Goal: Task Accomplishment & Management: Complete application form

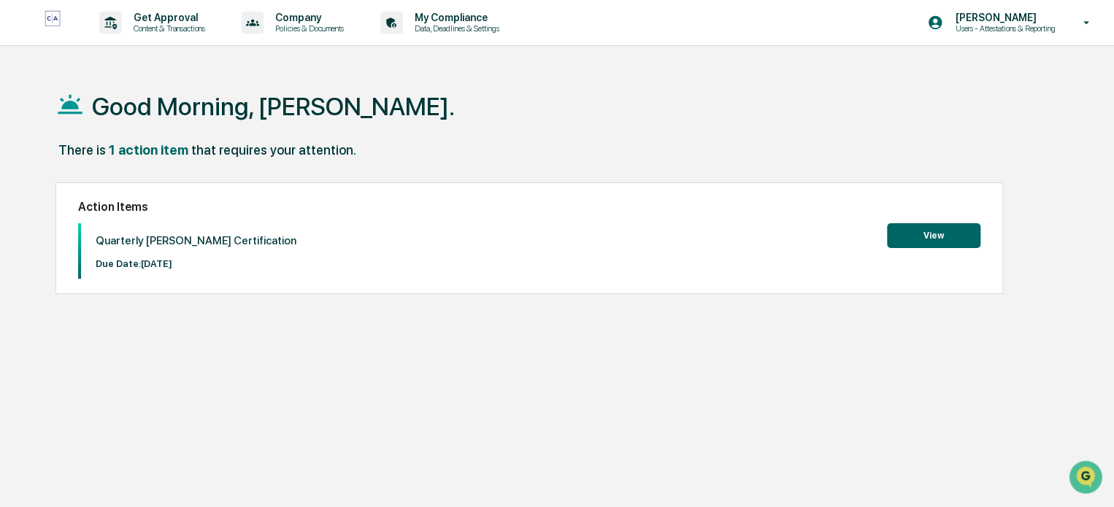
click at [914, 236] on button "View" at bounding box center [933, 235] width 93 height 25
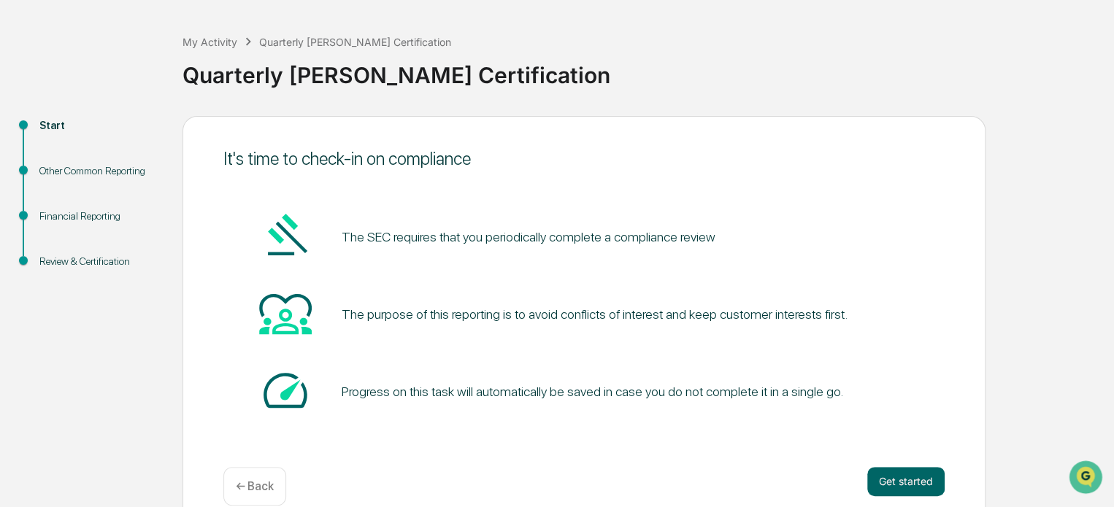
scroll to position [80, 0]
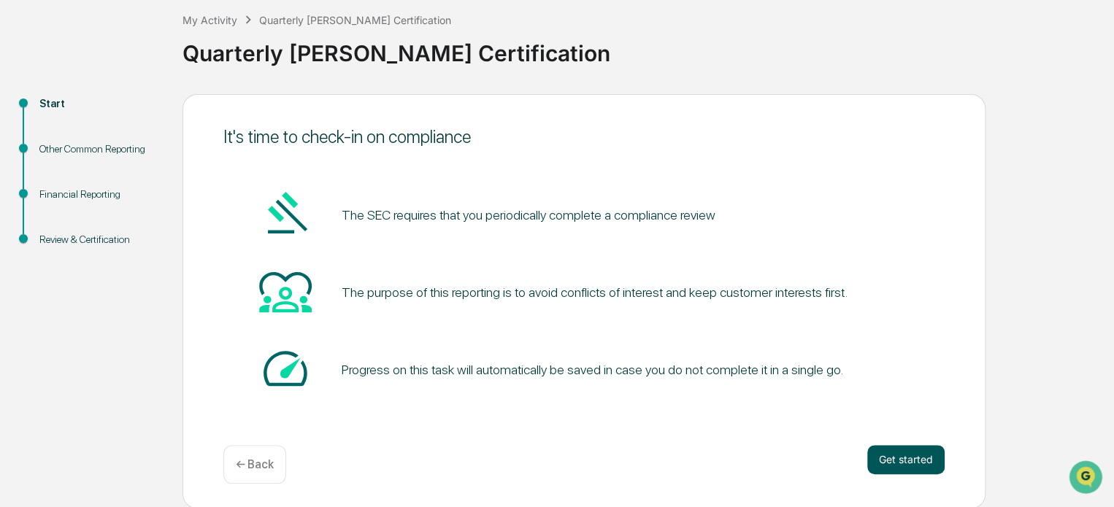
click at [914, 460] on button "Get started" at bounding box center [905, 459] width 77 height 29
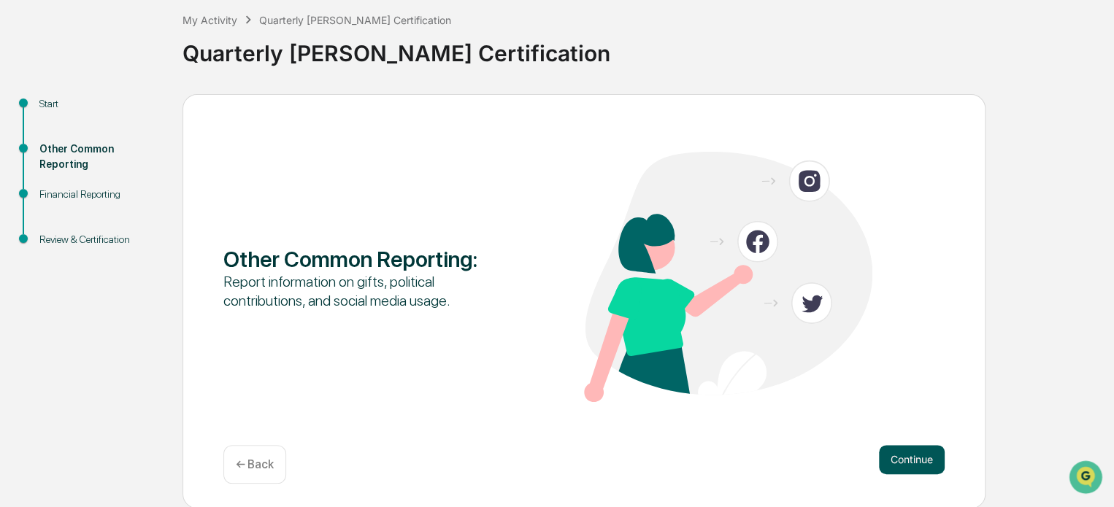
click at [908, 460] on button "Continue" at bounding box center [912, 459] width 66 height 29
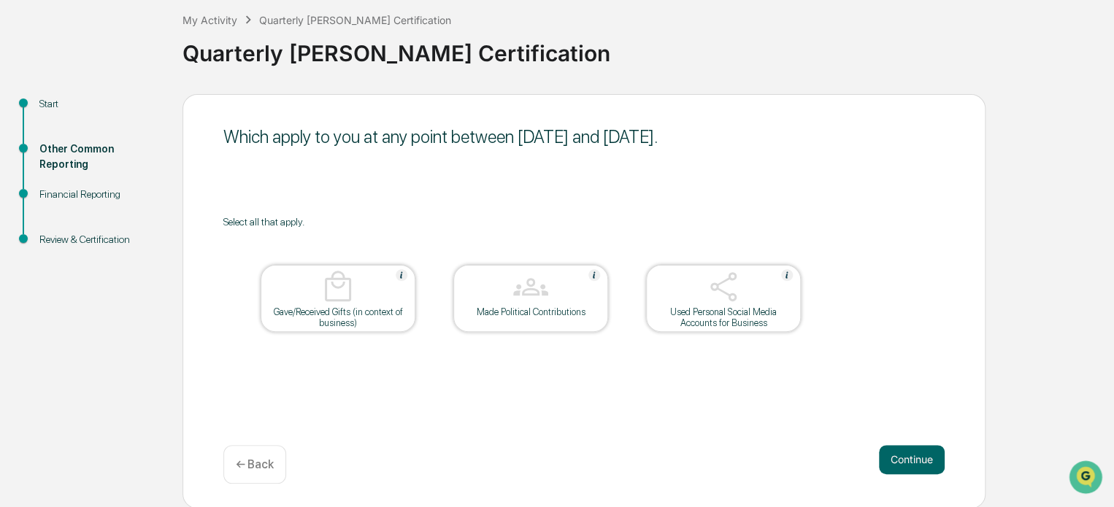
click at [908, 460] on button "Continue" at bounding box center [912, 459] width 66 height 29
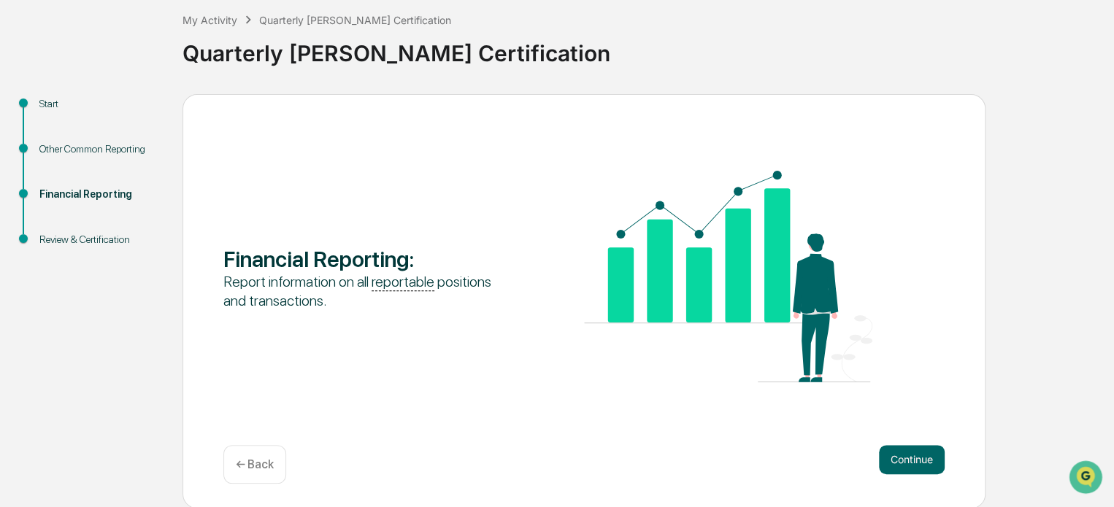
click at [908, 460] on button "Continue" at bounding box center [912, 459] width 66 height 29
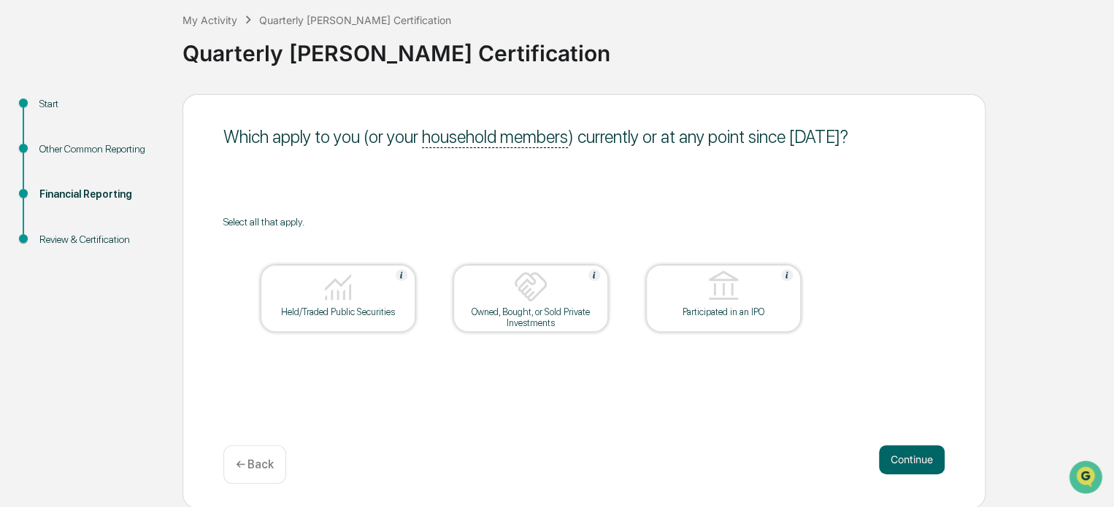
click at [908, 460] on button "Continue" at bounding box center [912, 459] width 66 height 29
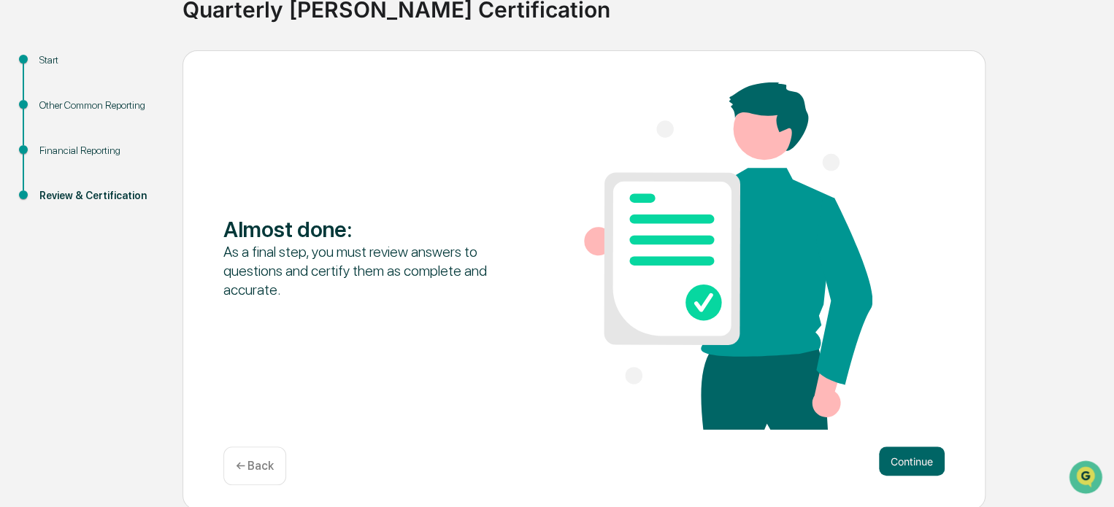
scroll to position [126, 0]
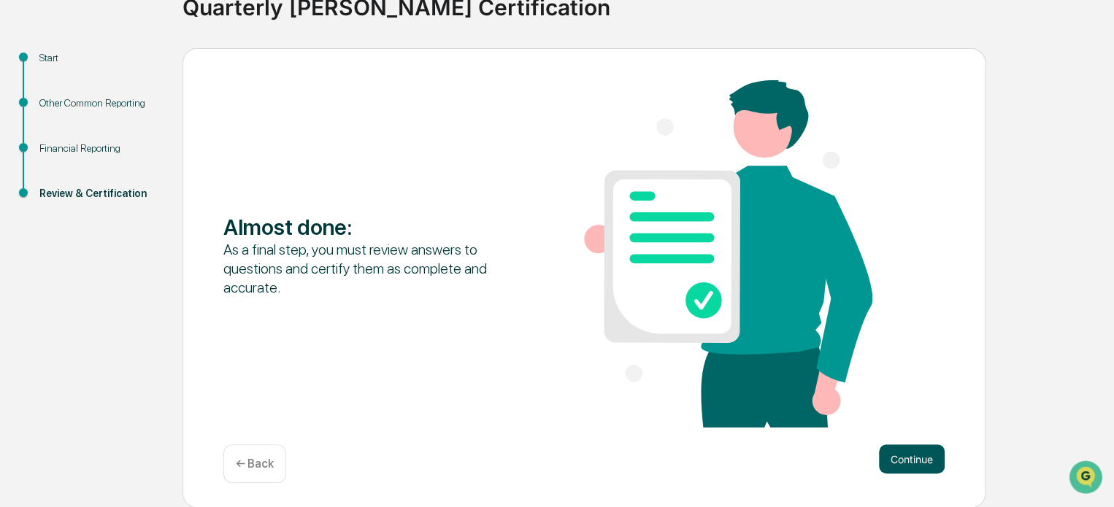
click at [906, 463] on button "Continue" at bounding box center [912, 458] width 66 height 29
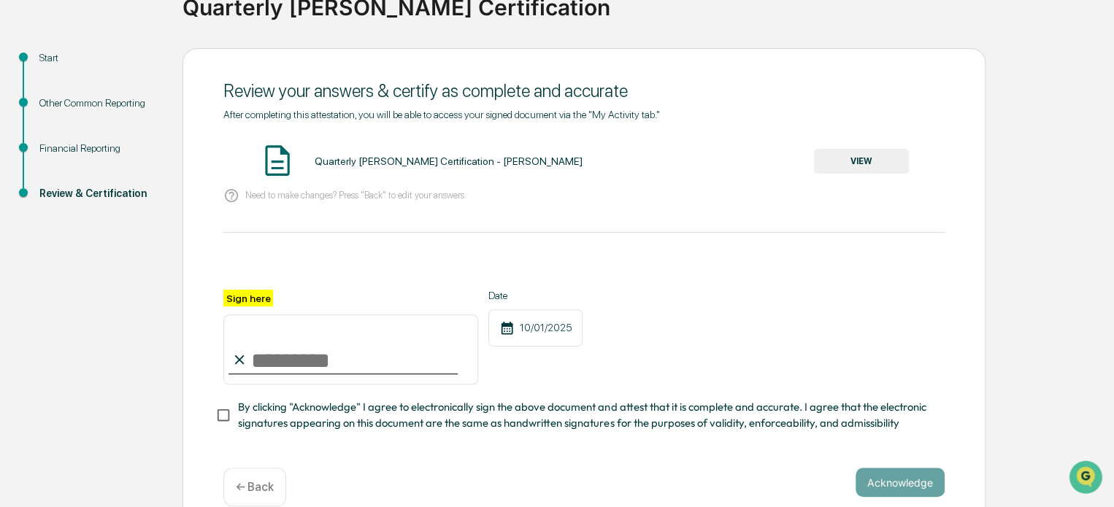
click at [855, 161] on button "VIEW" at bounding box center [861, 161] width 95 height 25
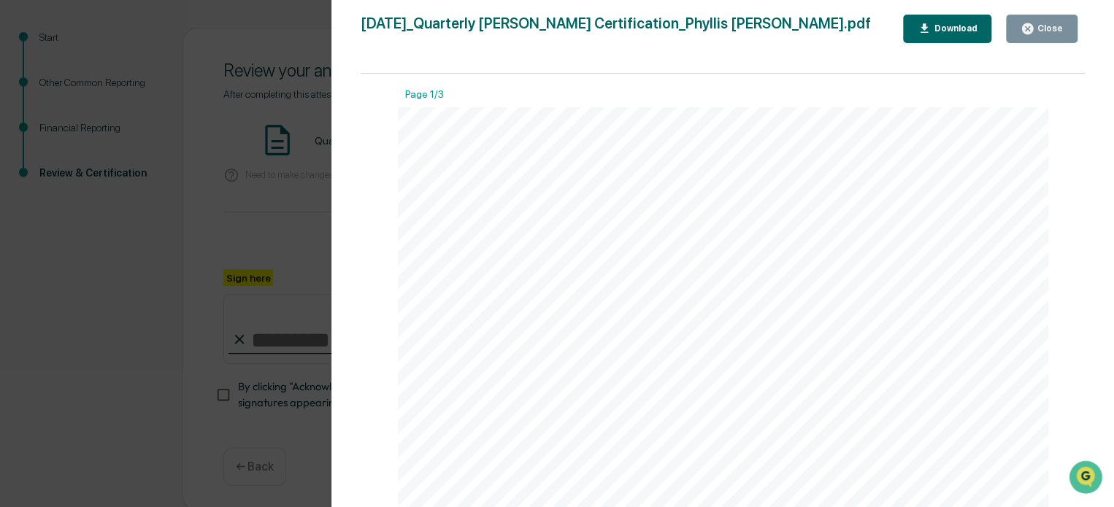
scroll to position [155, 0]
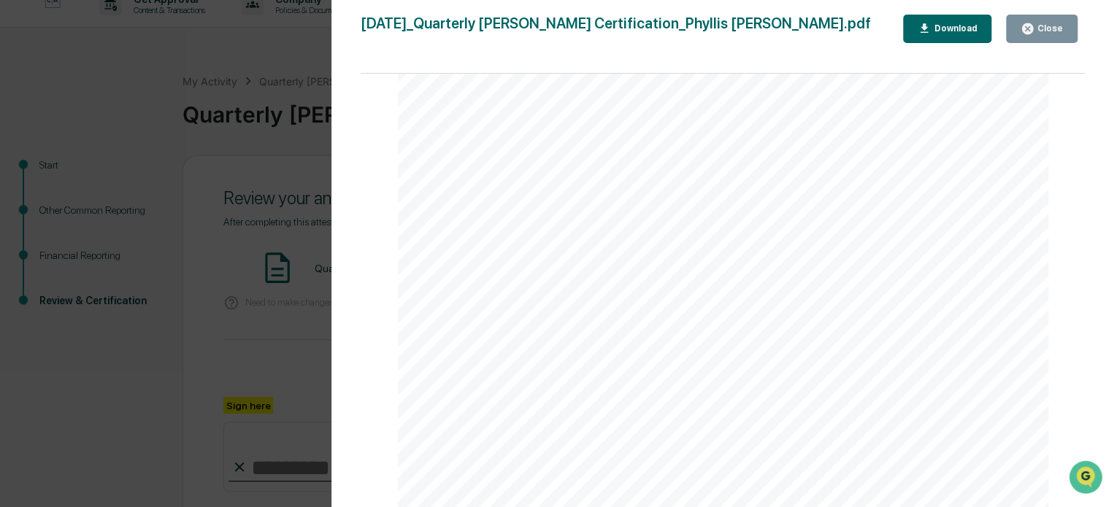
scroll to position [0, 0]
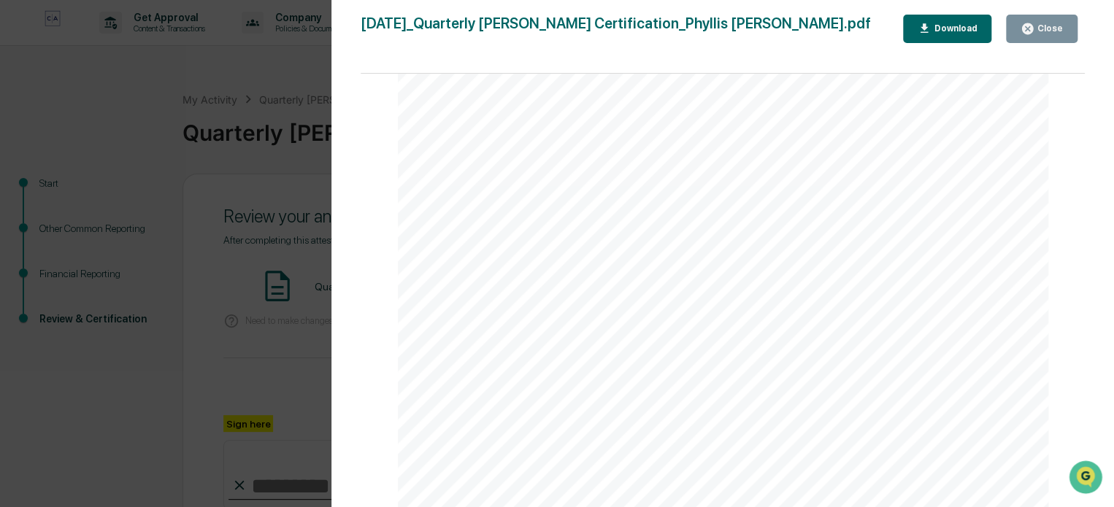
click at [1038, 20] on button "Close" at bounding box center [1042, 29] width 72 height 28
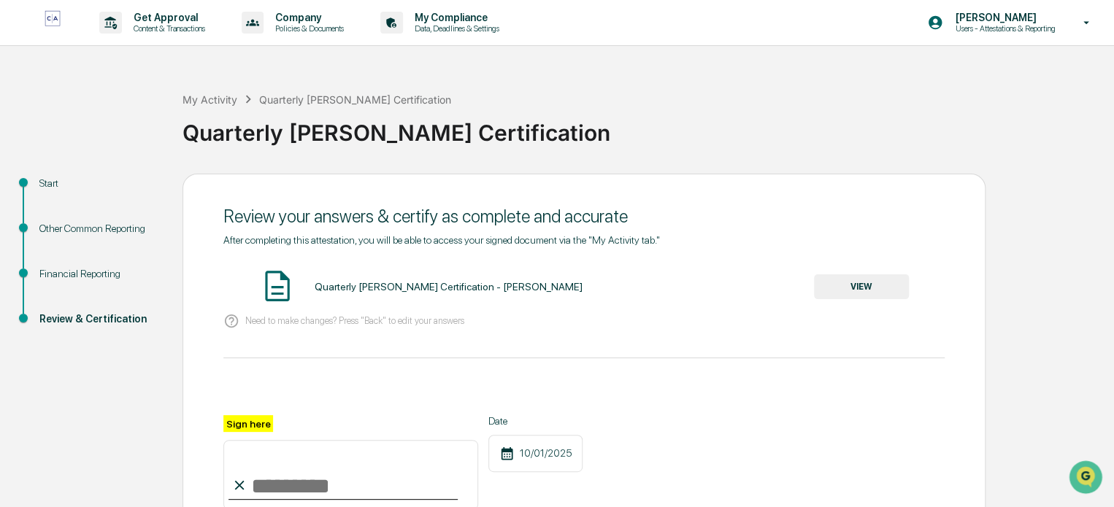
click at [251, 487] on input "Sign here" at bounding box center [350, 475] width 255 height 70
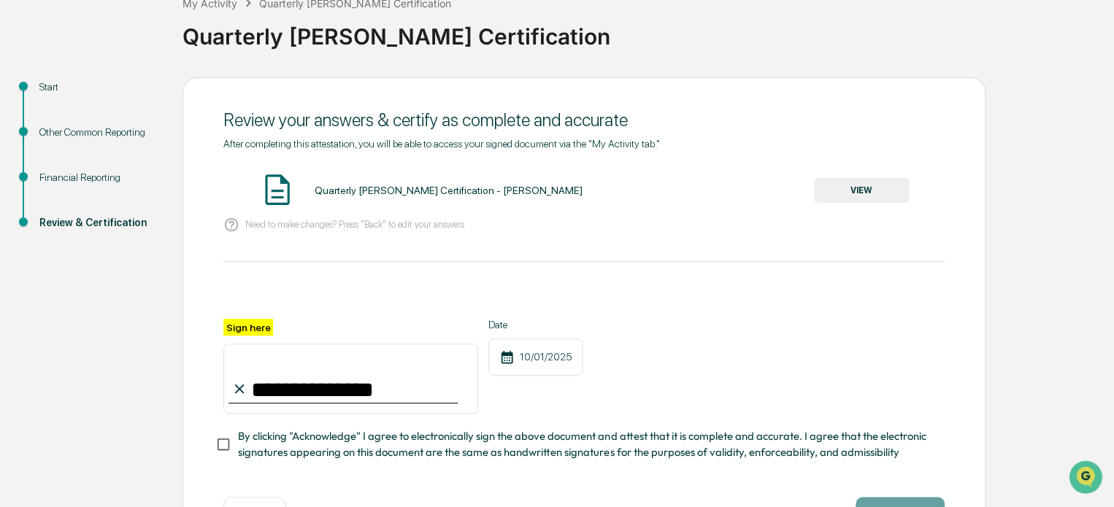
scroll to position [106, 0]
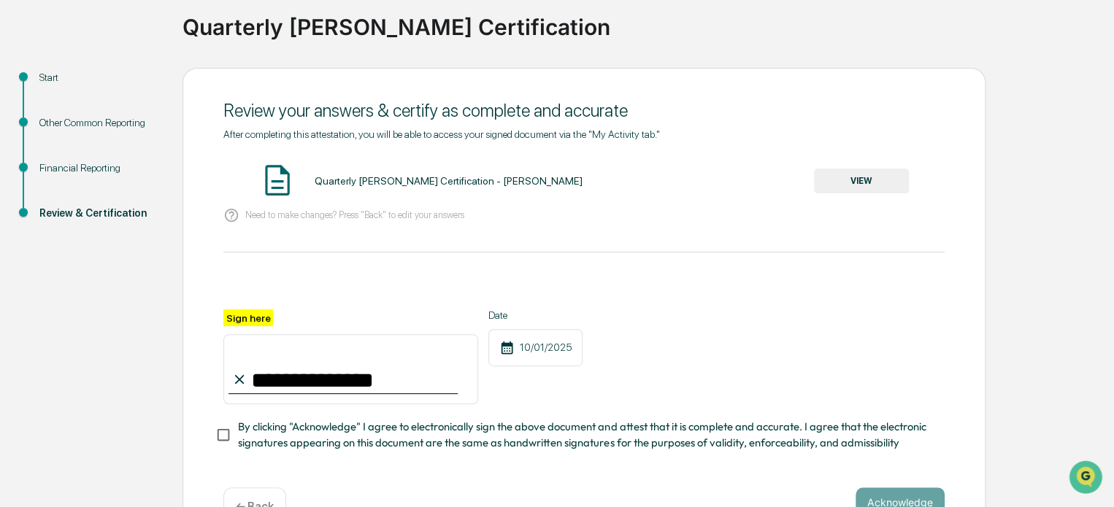
type input "**********"
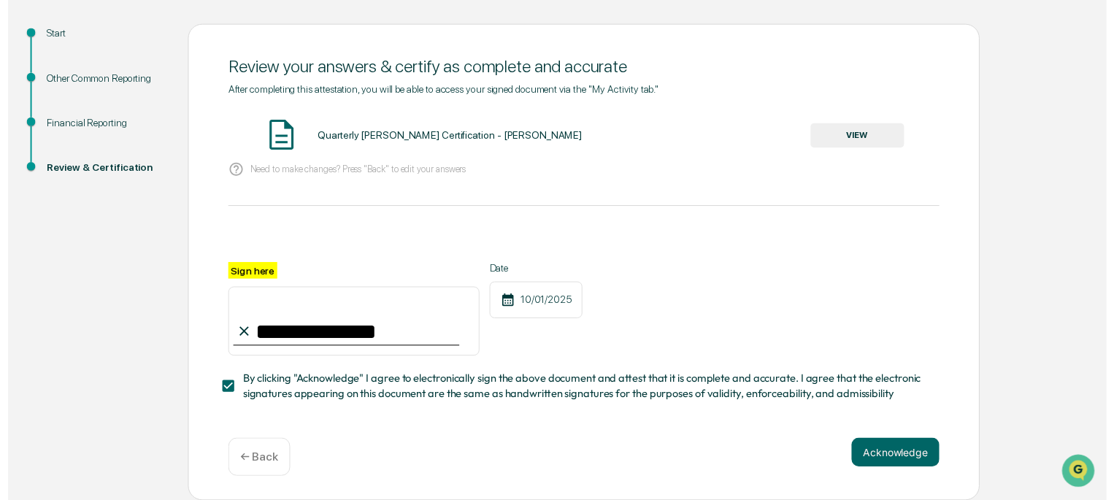
scroll to position [155, 0]
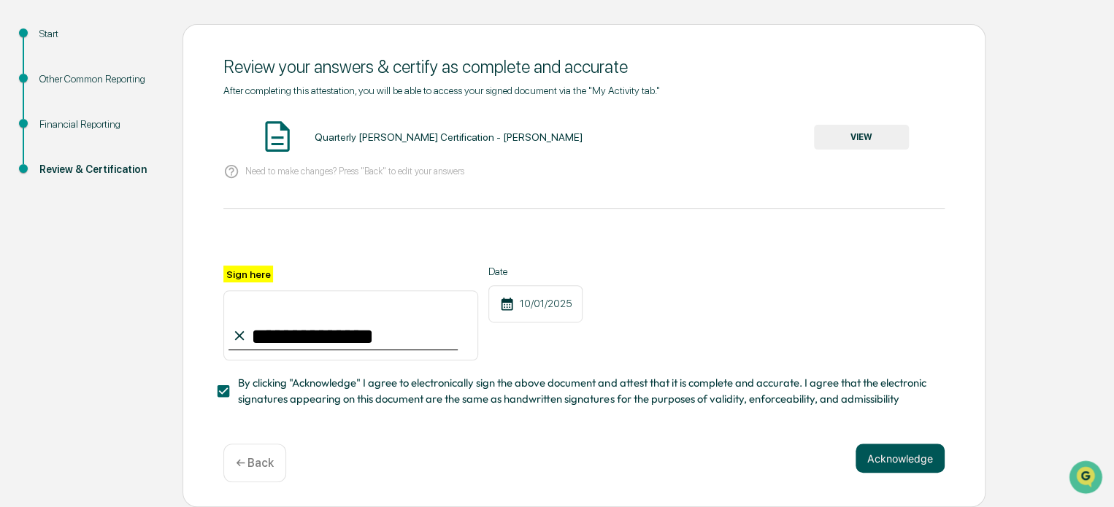
click at [882, 463] on button "Acknowledge" at bounding box center [899, 458] width 89 height 29
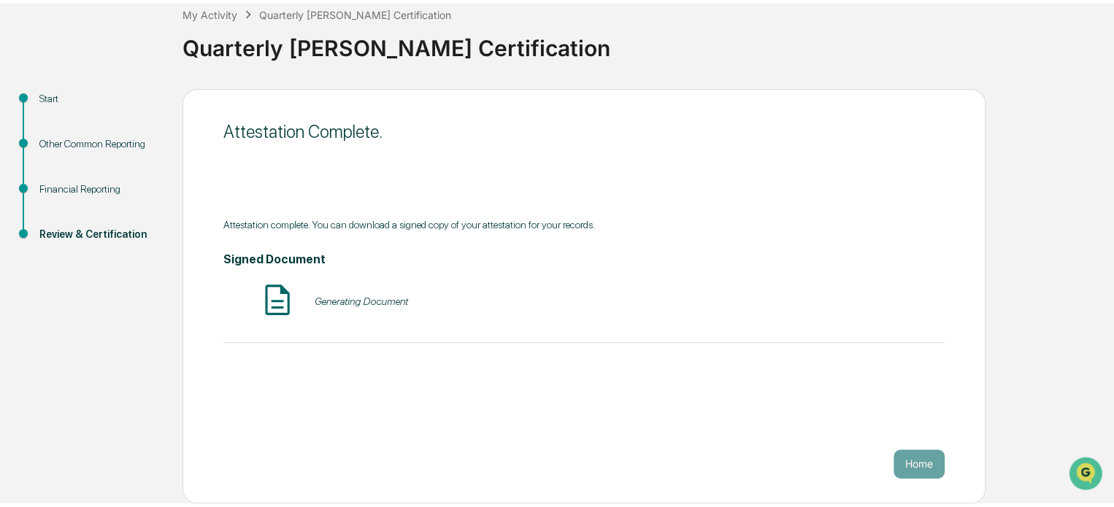
scroll to position [80, 0]
